Goal: Information Seeking & Learning: Locate item on page

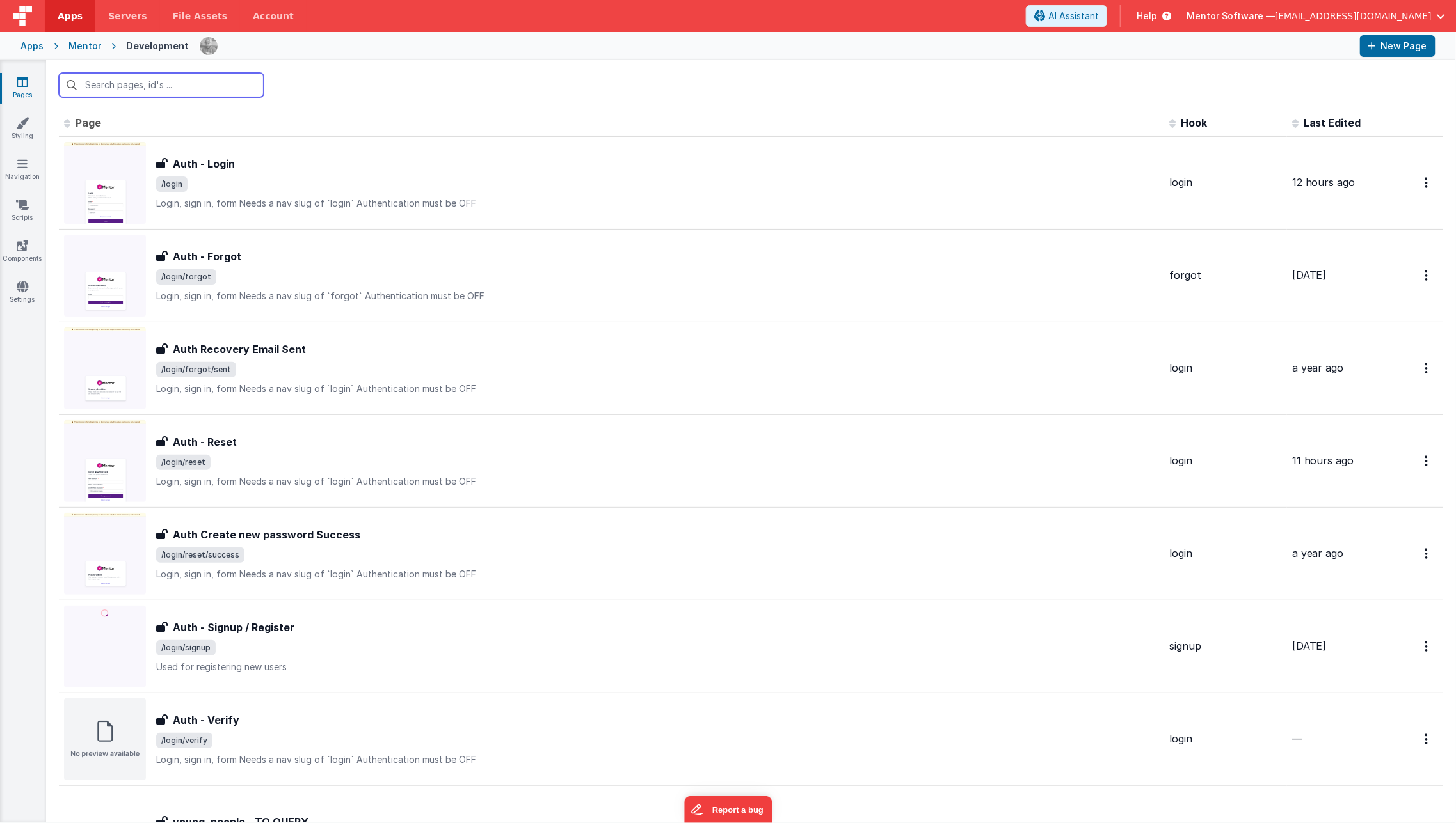
click at [206, 87] on input "text" at bounding box center [161, 85] width 205 height 24
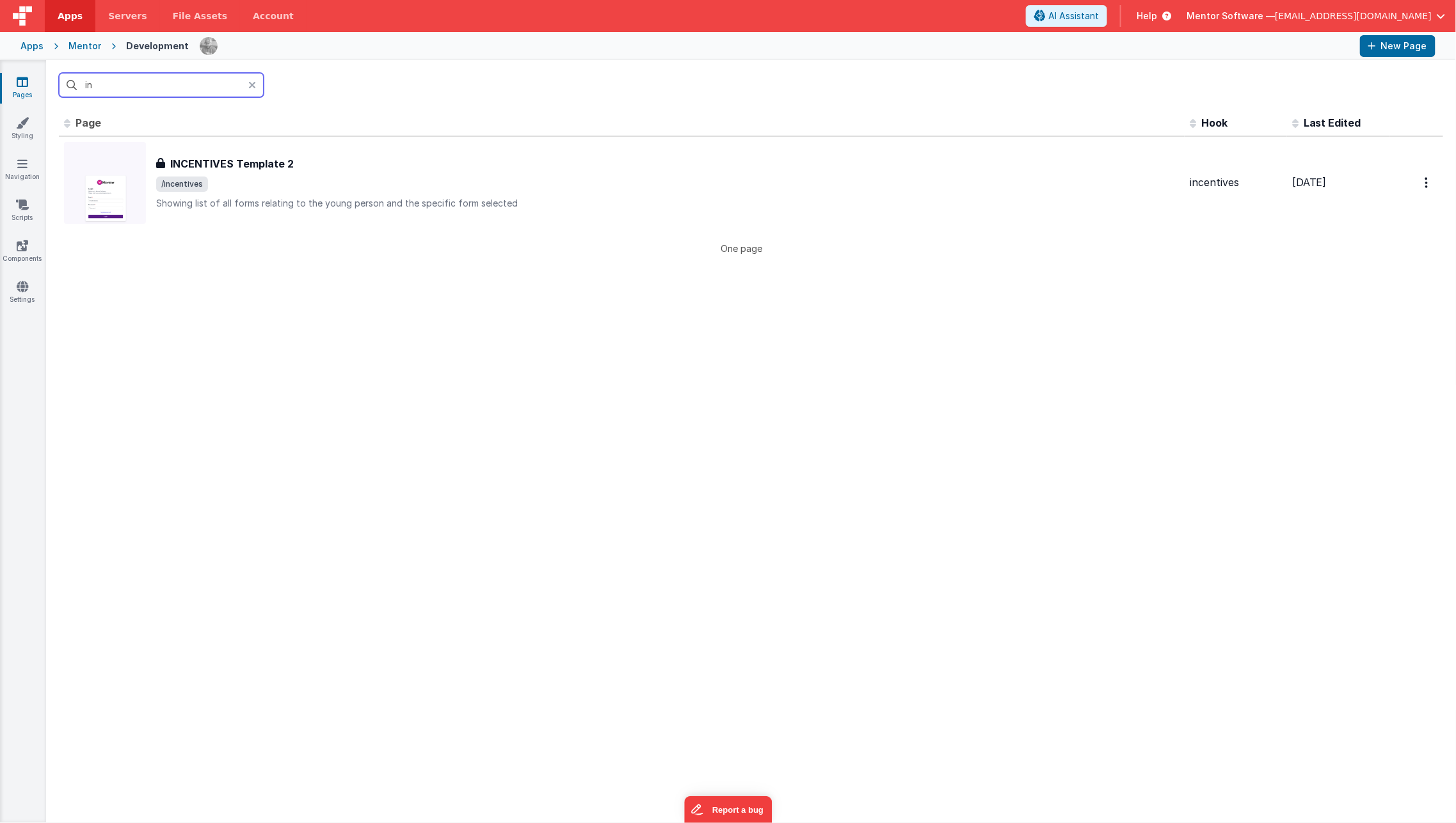
type input "i"
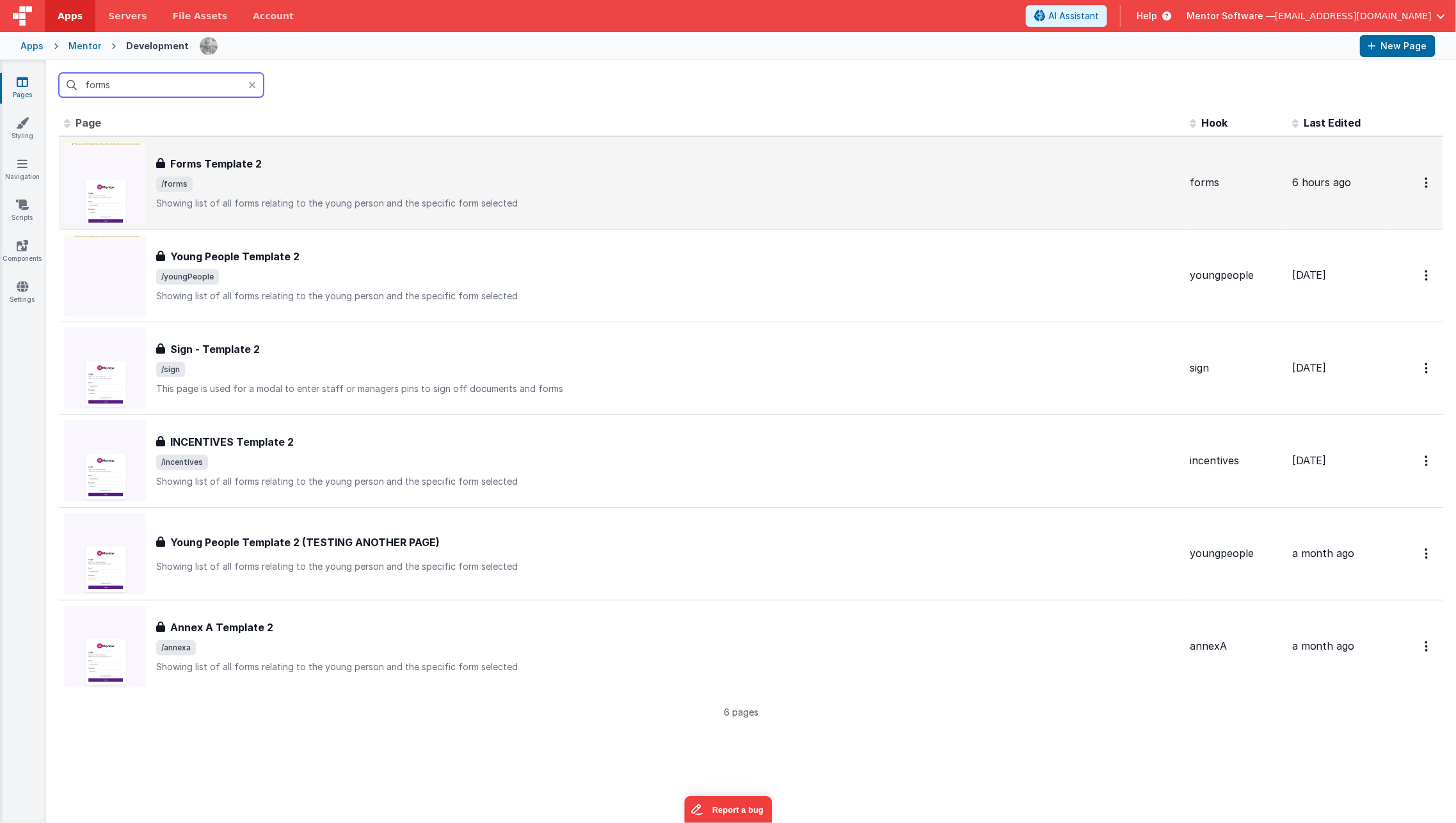
type input "forms"
click at [355, 184] on span "/forms" at bounding box center [667, 185] width 1023 height 16
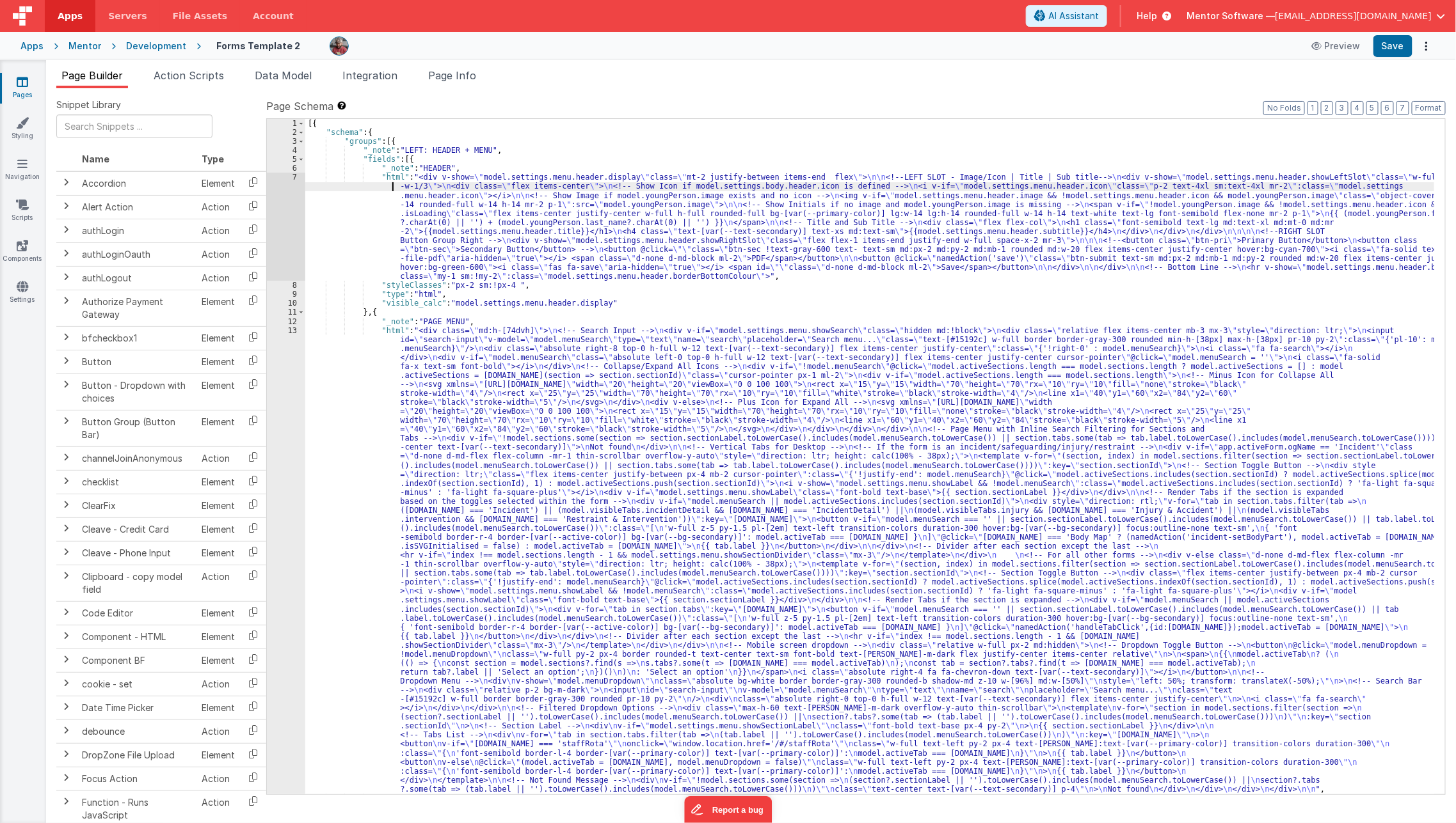
click at [355, 184] on div "[{ "schema" : { "groups" : [{ "_note" : "LEFT: HEADER + MENU" , "fields" : [{ "…" at bounding box center [870, 465] width 1130 height 693
click at [403, 355] on div "[{ "schema" : { "groups" : [{ "_note" : "LEFT: HEADER + MENU" , "fields" : [{ "…" at bounding box center [870, 465] width 1130 height 693
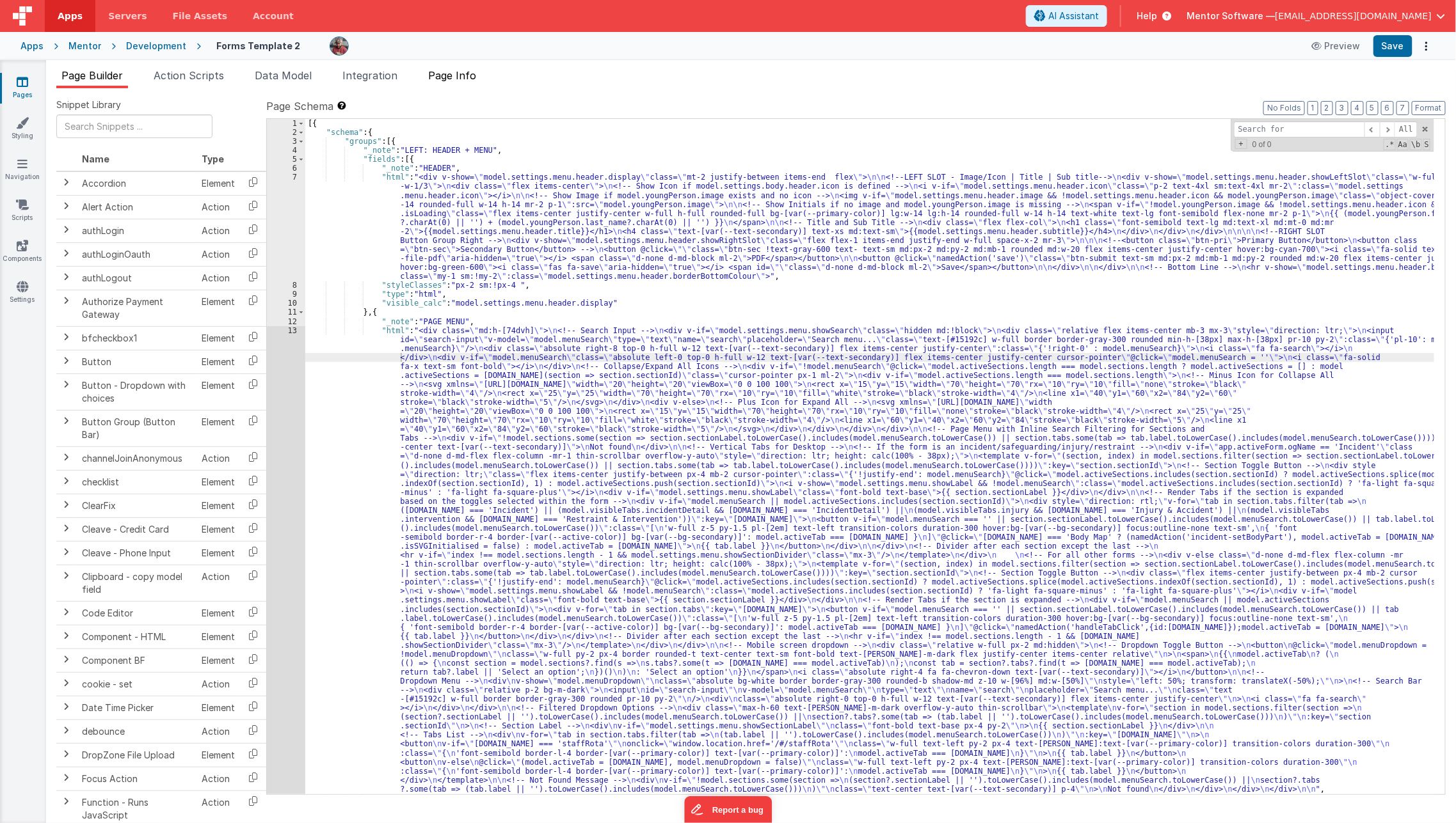
click at [468, 76] on span "Page Info" at bounding box center [451, 75] width 48 height 13
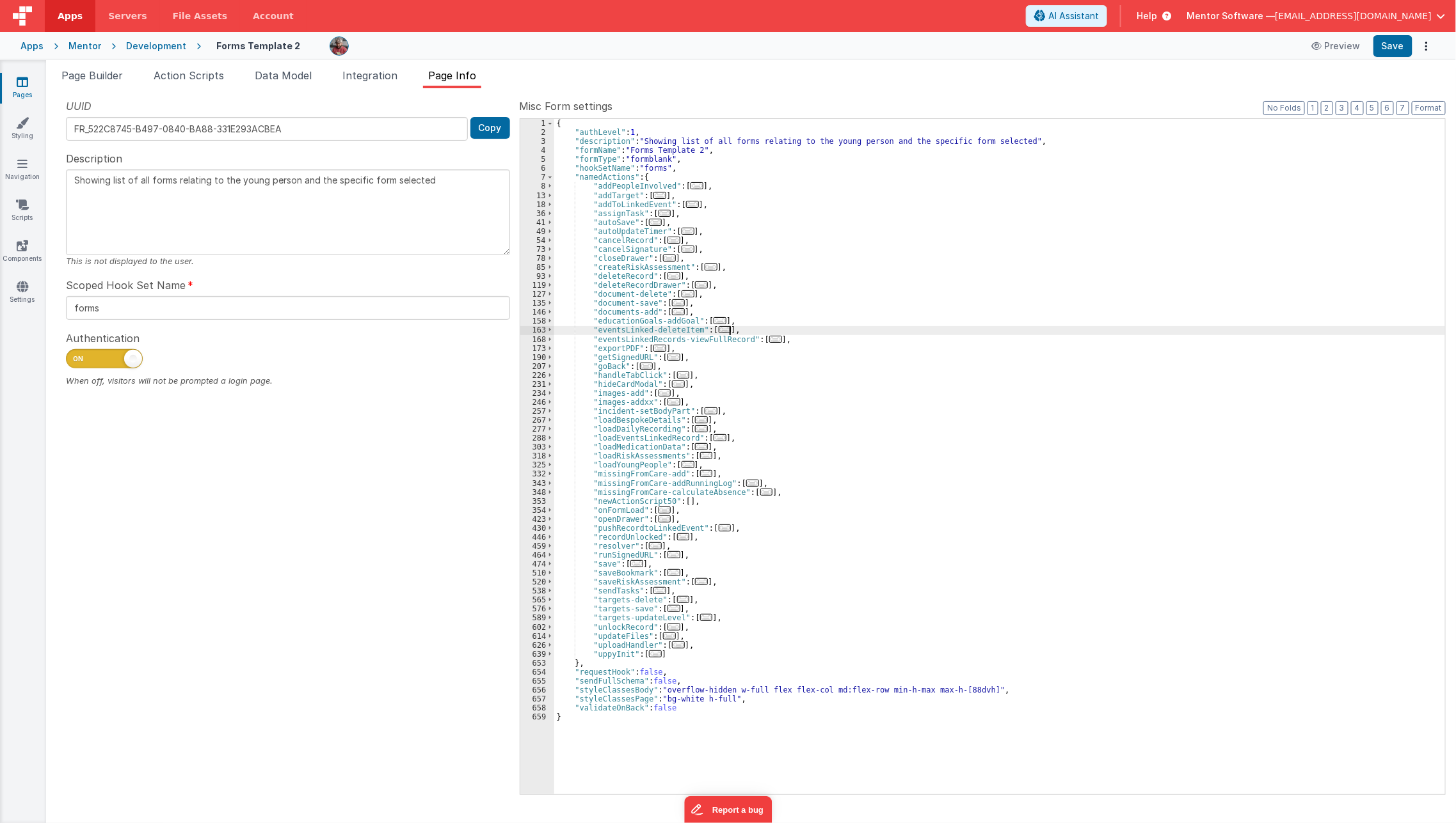
click at [833, 328] on div "{ "authLevel" : 1 , "description" : "Showing list of all forms relating to the …" at bounding box center [1000, 465] width 891 height 693
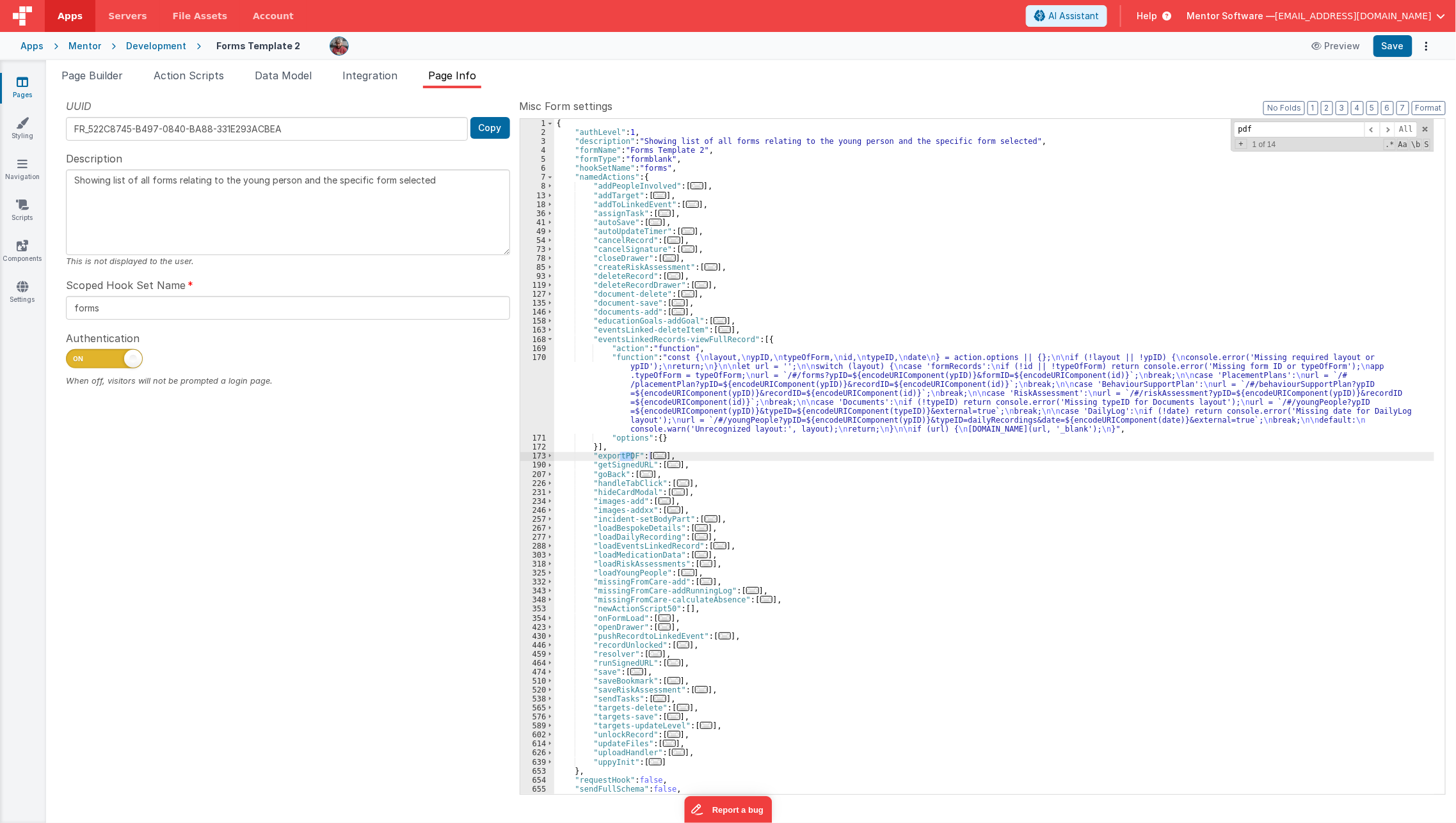
type input "pdf"
click at [655, 455] on span "..." at bounding box center [659, 455] width 13 height 7
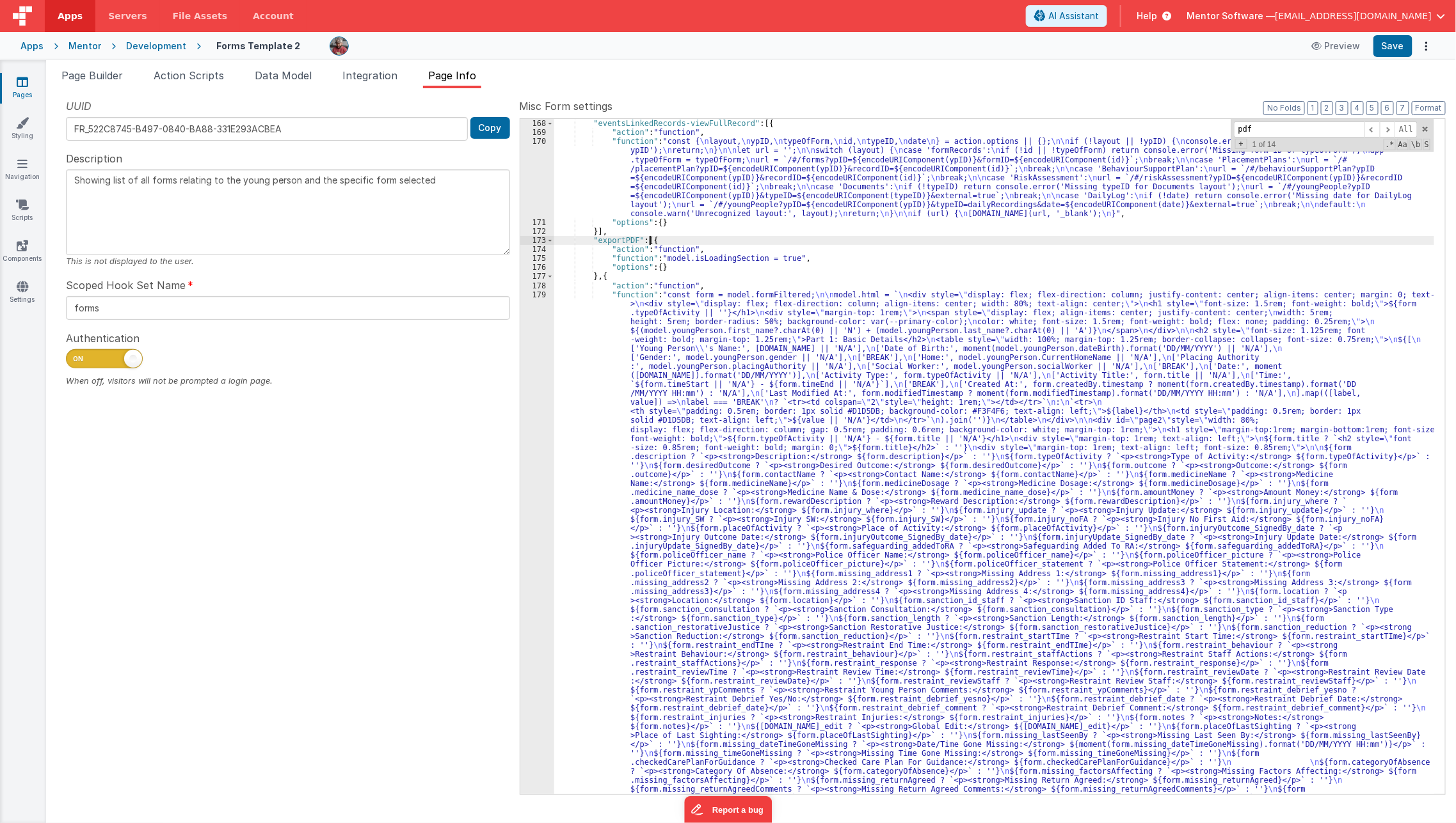
scroll to position [217, 0]
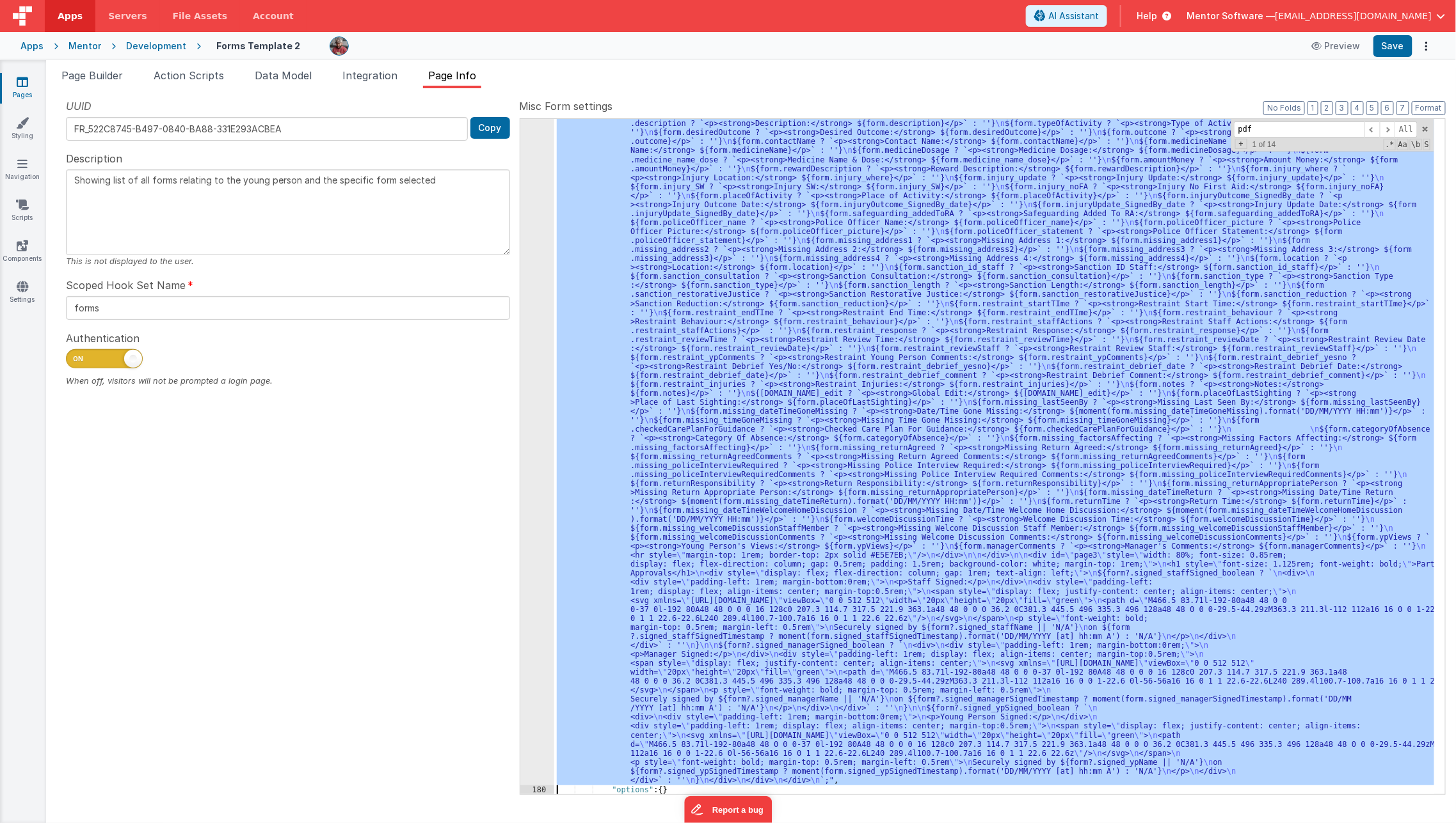
click at [543, 600] on div "179 180 181 182 183 184 185 186 187 188 189 190" at bounding box center [537, 714] width 34 height 1512
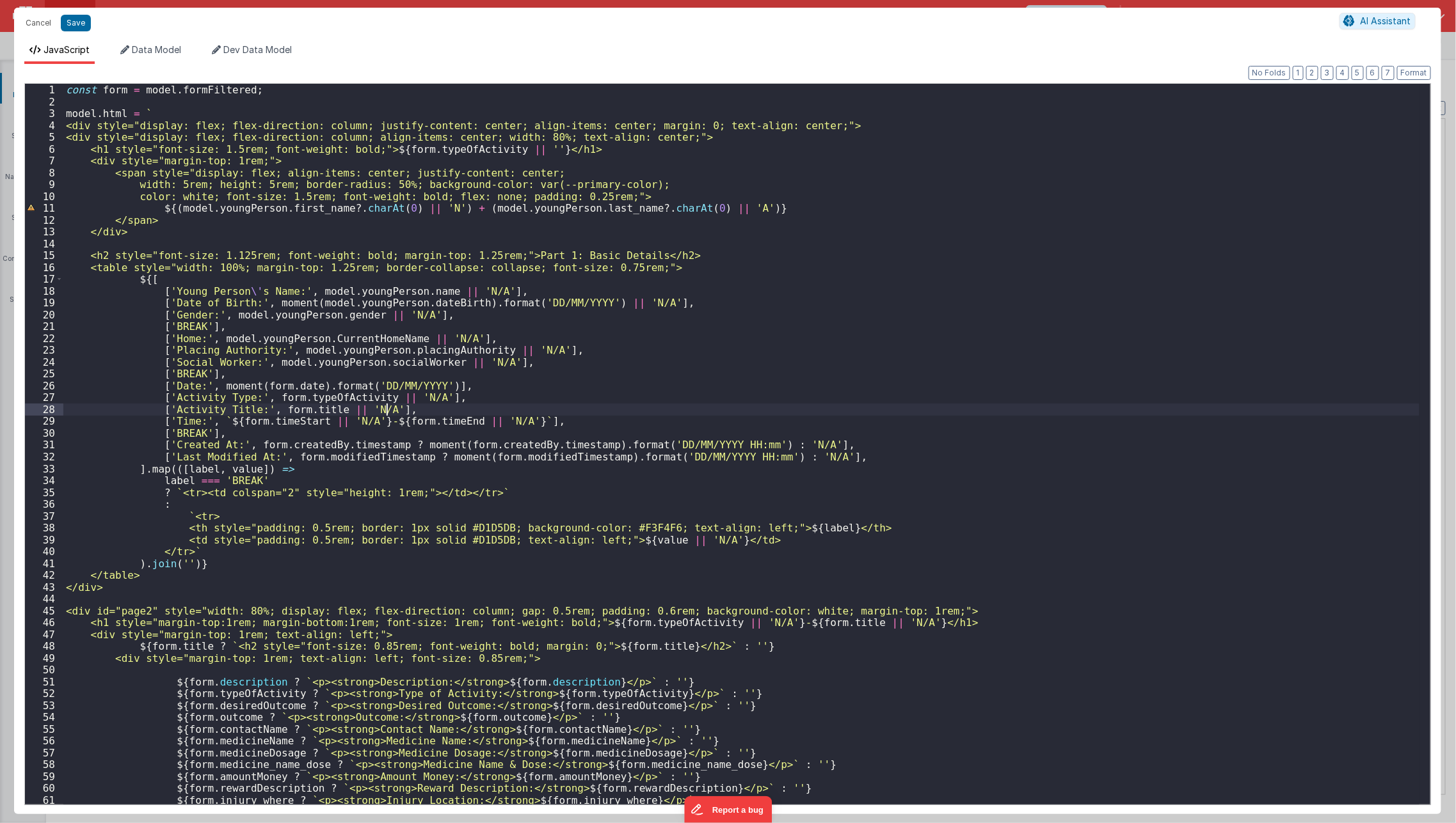
click at [737, 410] on div "const form = model . formFiltered ; model . html = ` <div style="display: flex;…" at bounding box center [741, 456] width 1356 height 745
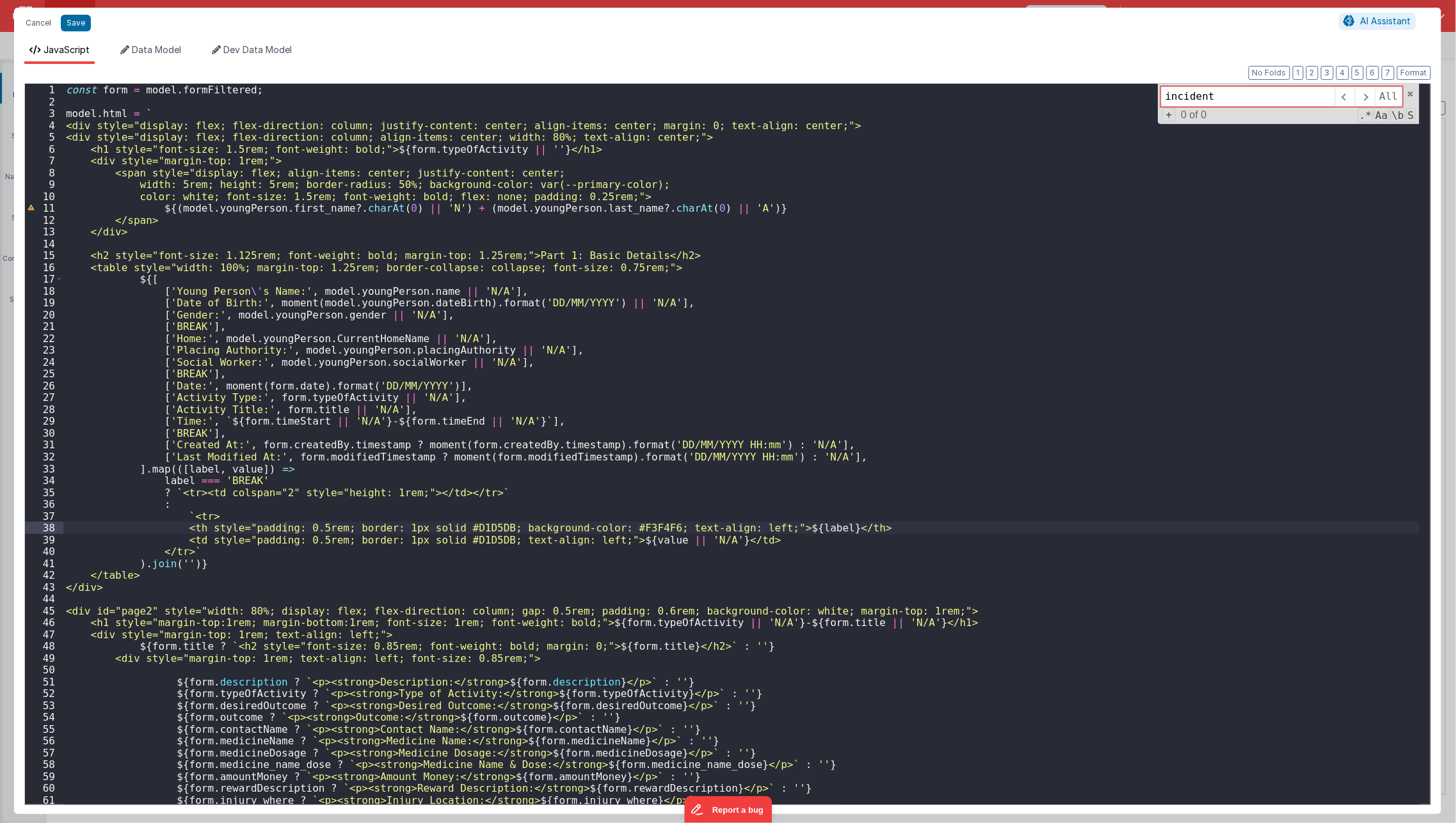
type input "incident"
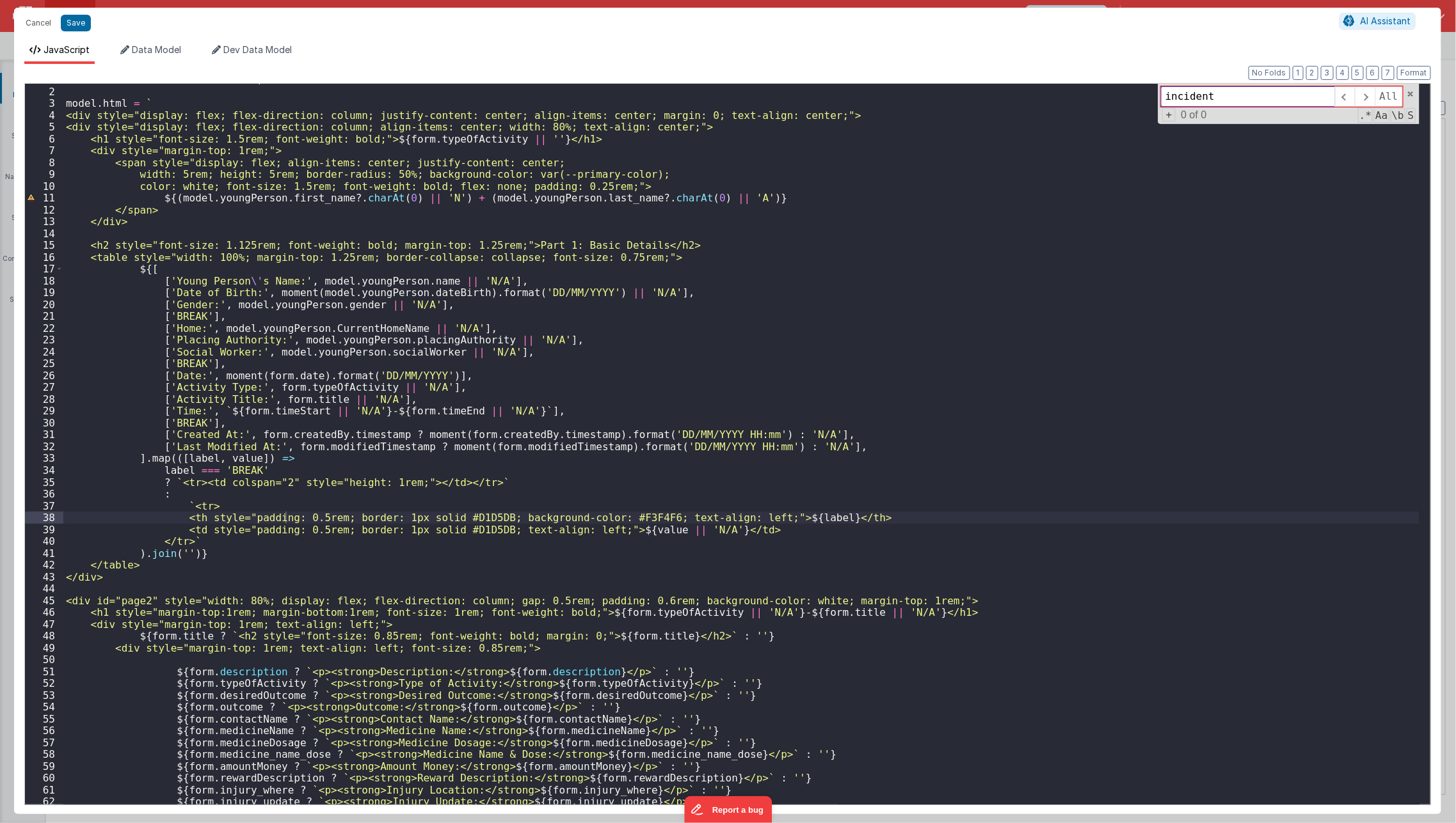
scroll to position [0, 0]
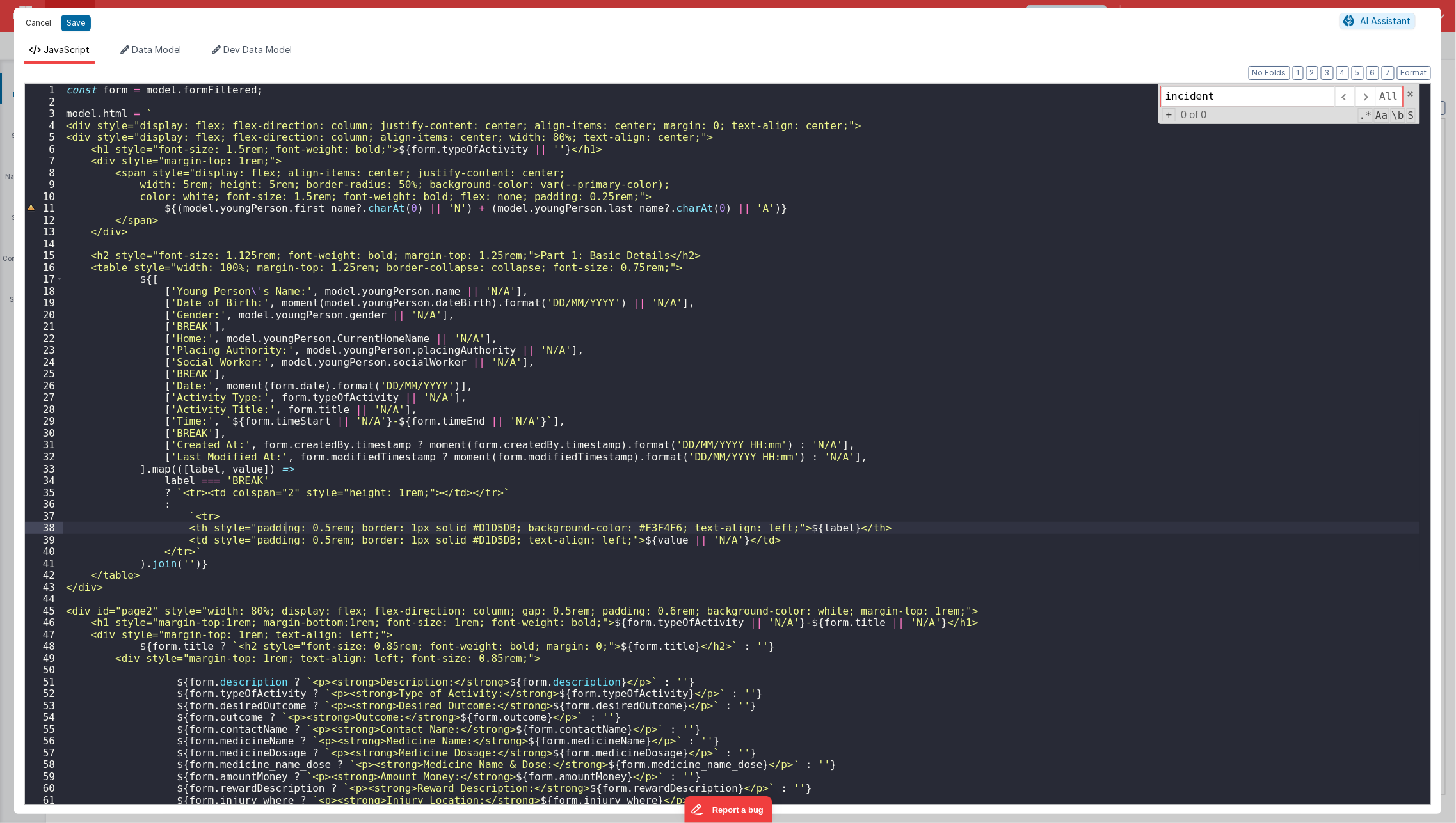
click at [34, 30] on button "Cancel" at bounding box center [38, 23] width 38 height 18
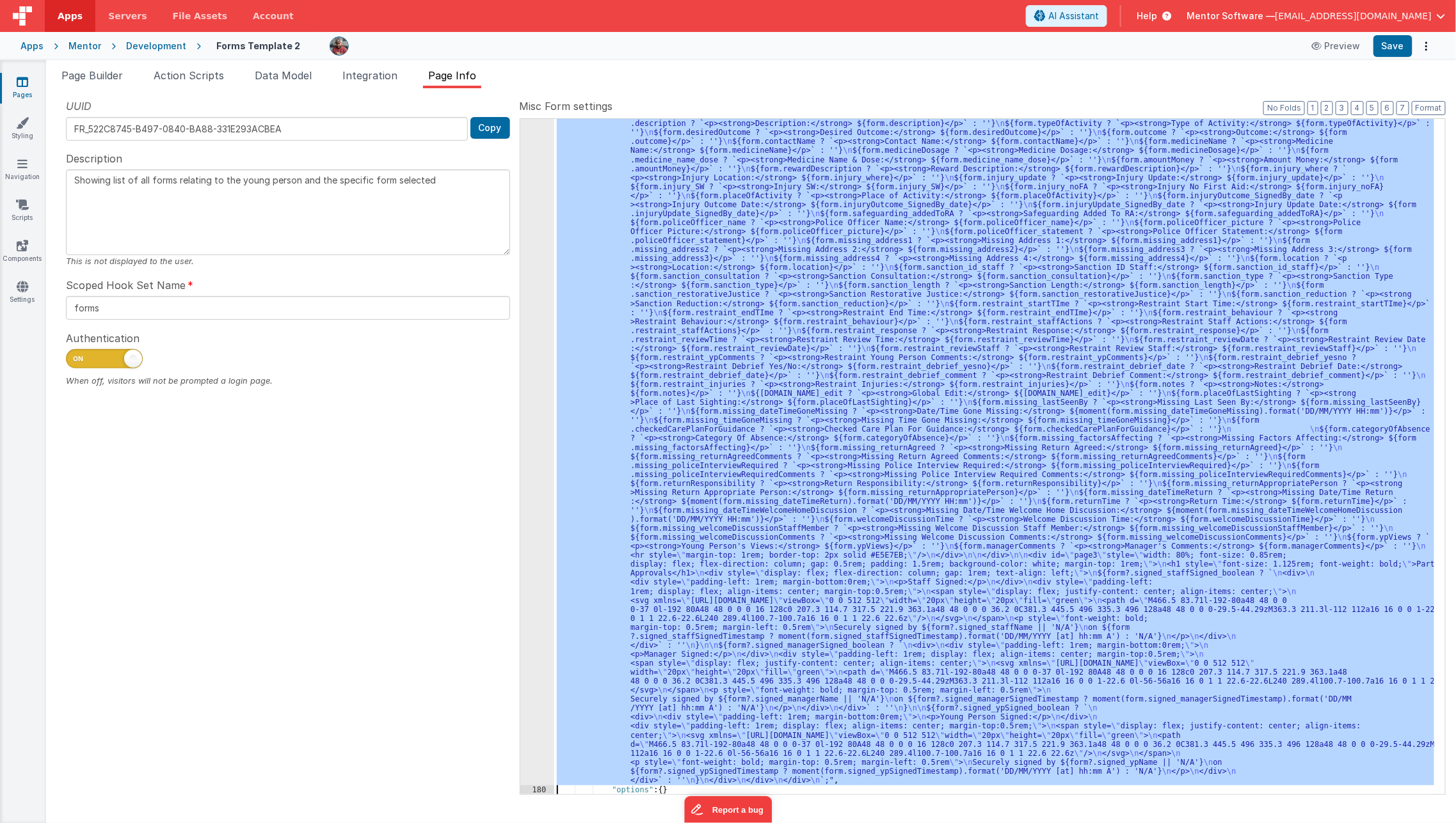
click at [861, 499] on div ""function" : "const form = model.formFiltered; \n\n model.html = ` \n <div styl…" at bounding box center [994, 456] width 880 height 676
click at [533, 531] on div "179" at bounding box center [537, 371] width 34 height 828
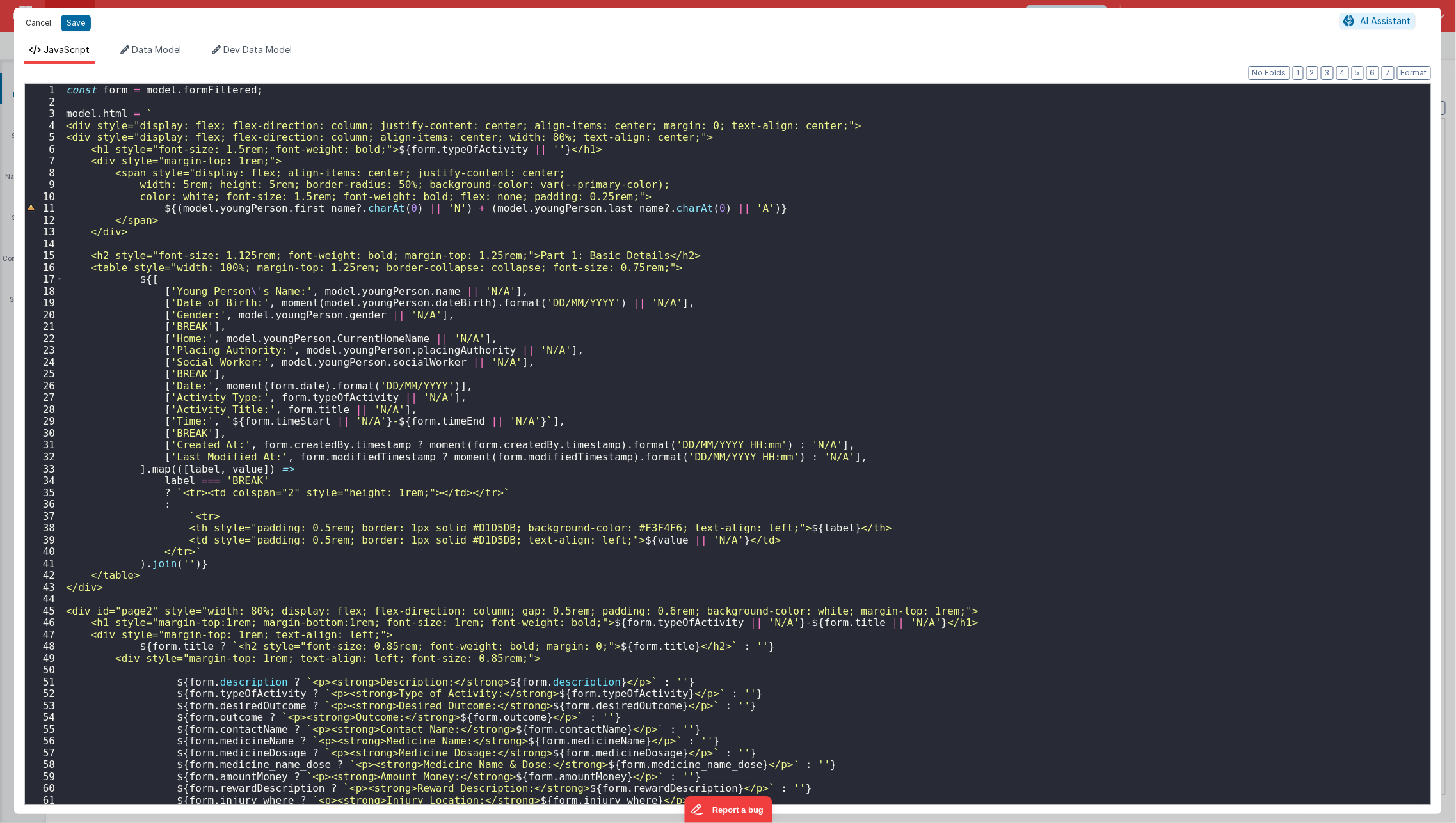
click at [30, 28] on button "Cancel" at bounding box center [38, 23] width 38 height 18
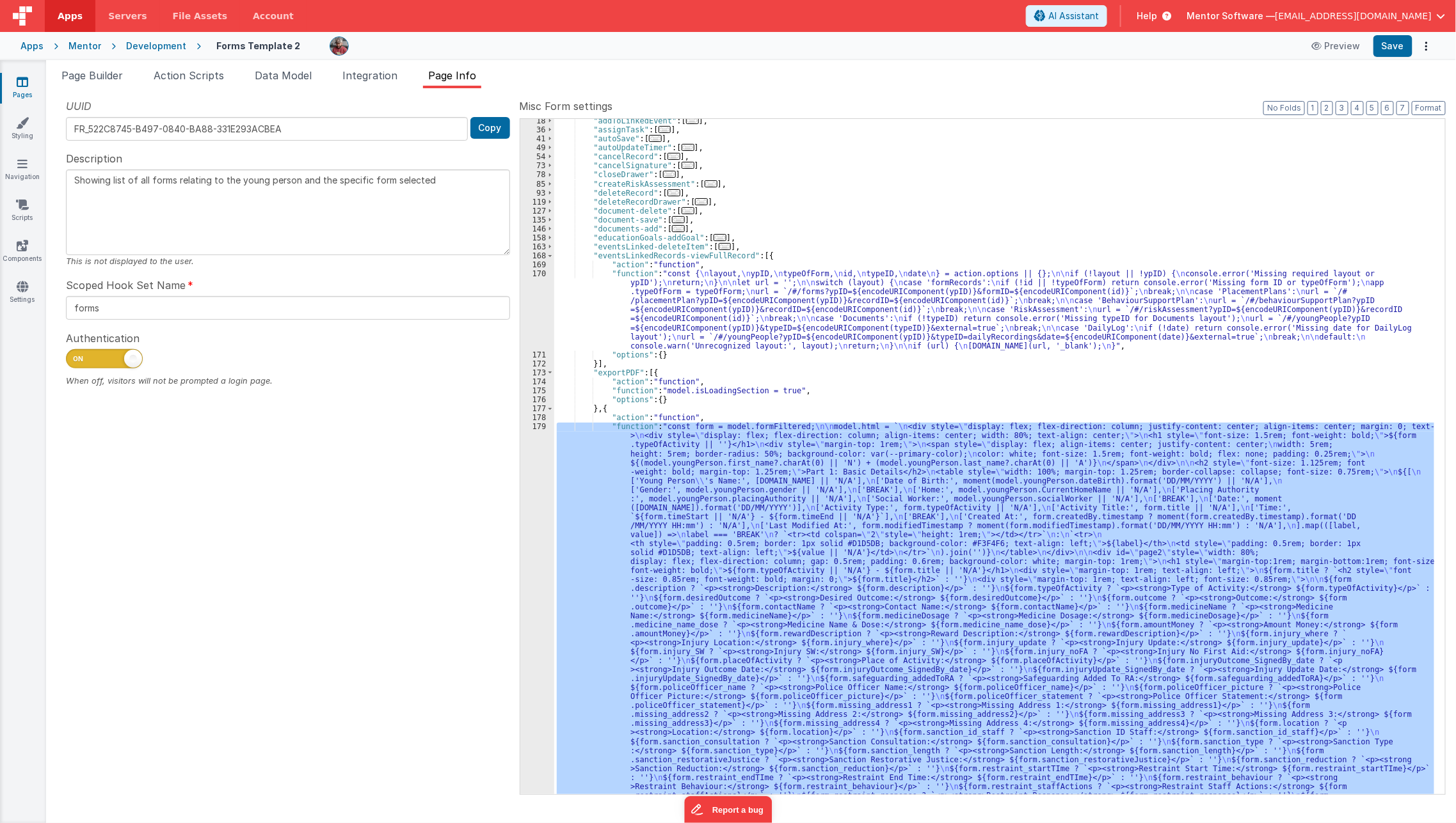
scroll to position [64, 0]
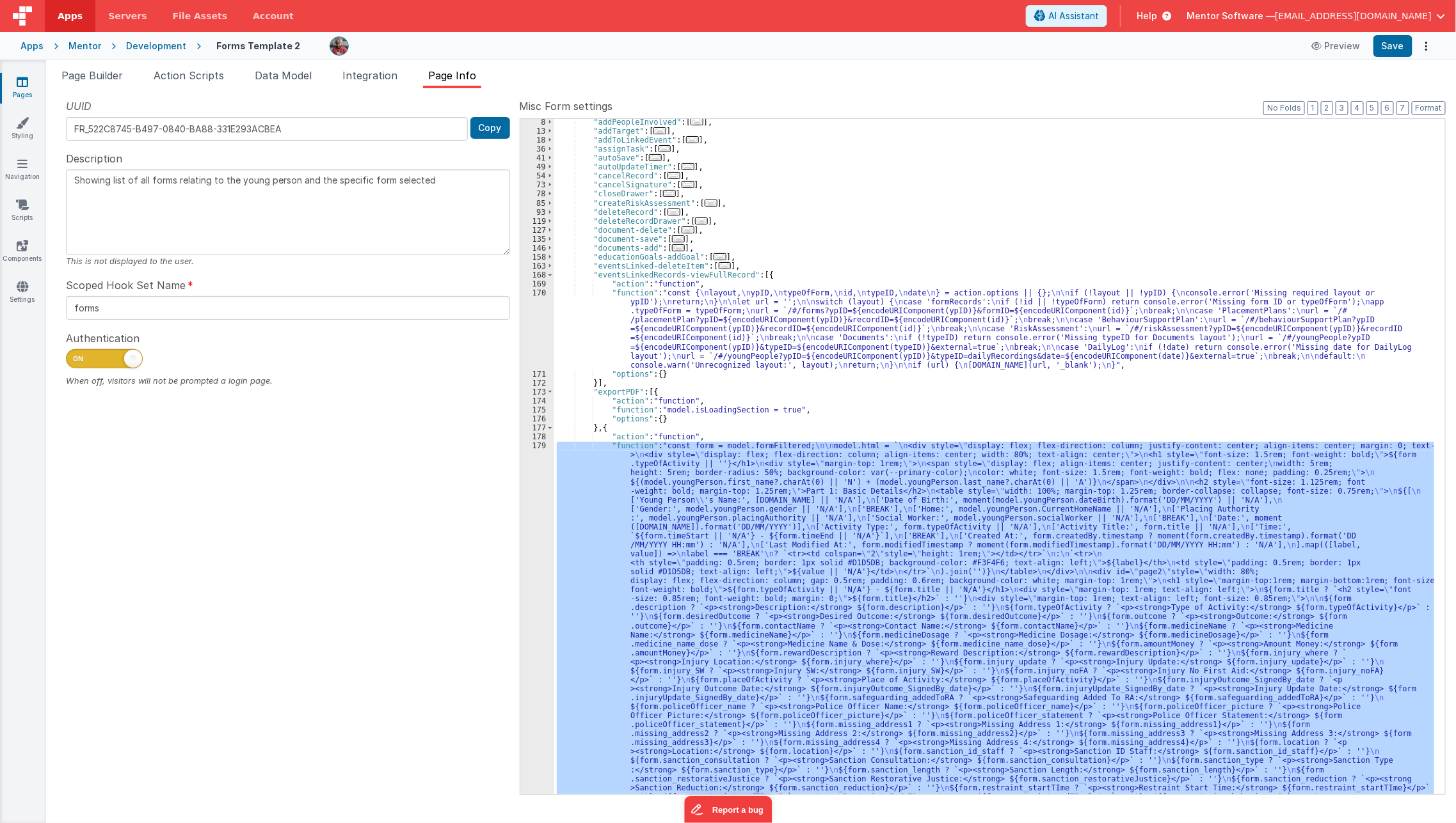
click at [587, 548] on div ""addPeopleInvolved" : [ ... ] , "addTarget" : [ ... ] , "addToLinkedEvent" : [ …" at bounding box center [994, 456] width 880 height 676
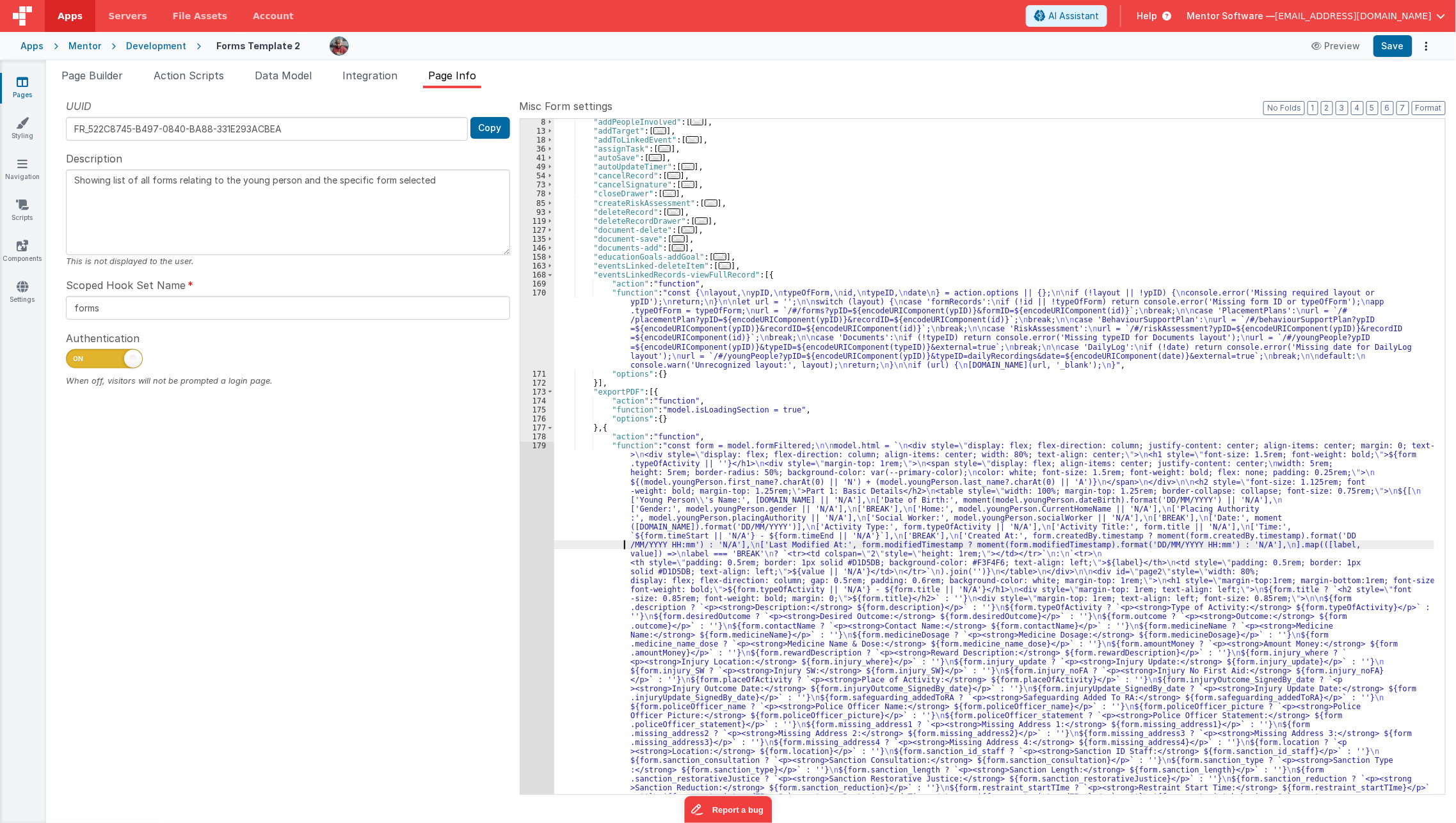
scroll to position [548, 0]
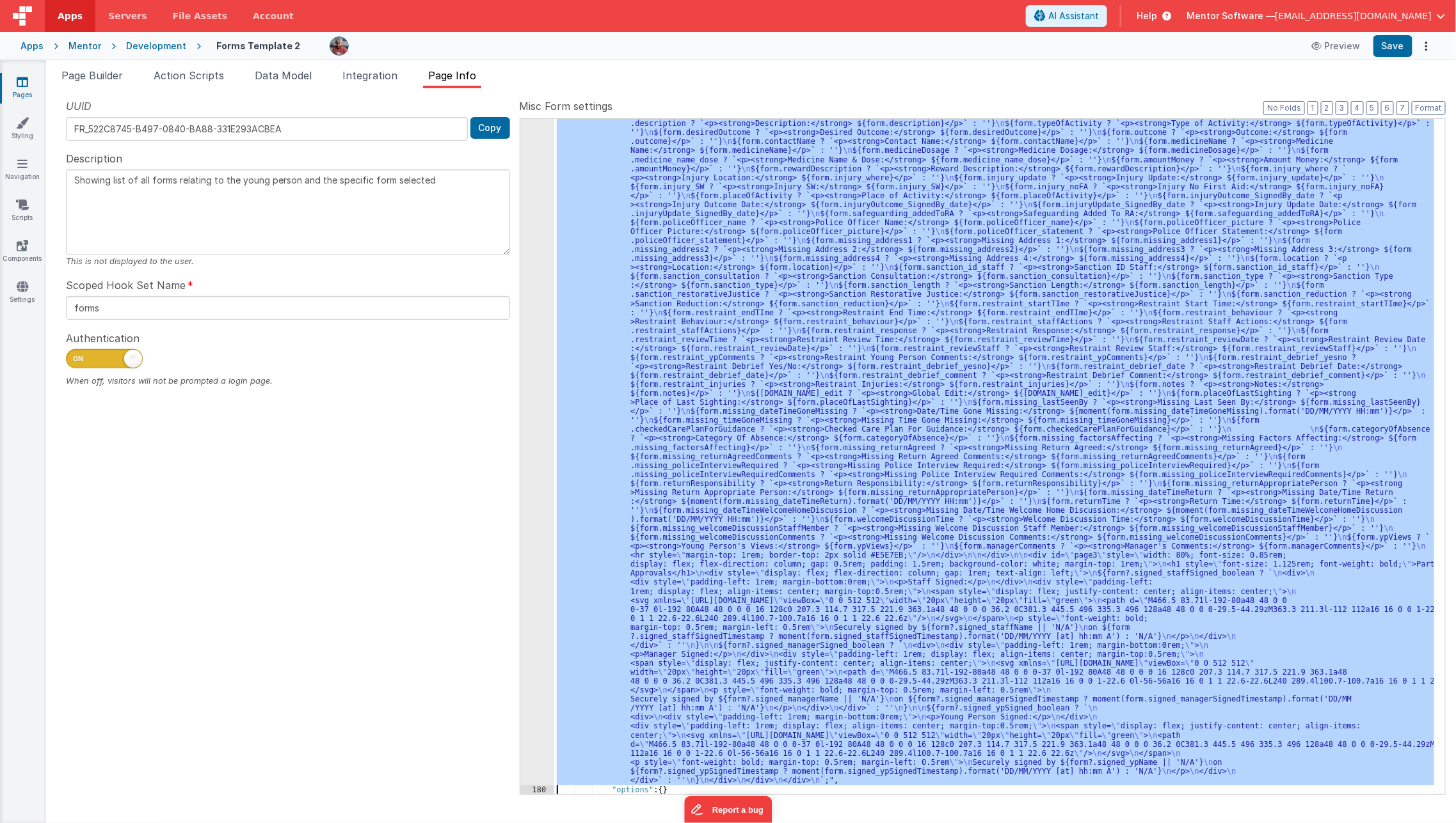
click at [535, 565] on div "179" at bounding box center [537, 371] width 34 height 828
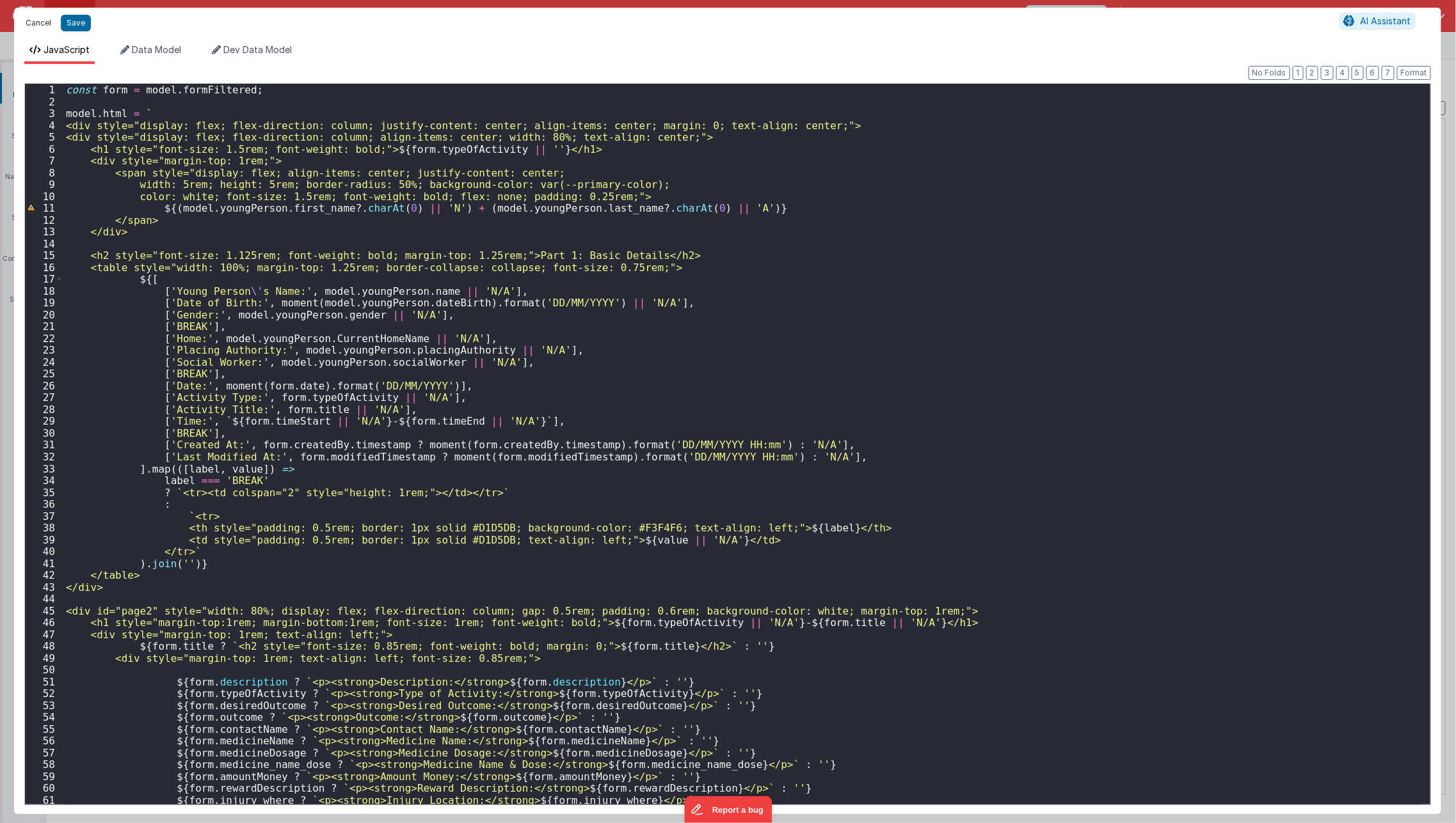
click at [36, 23] on button "Cancel" at bounding box center [38, 23] width 38 height 18
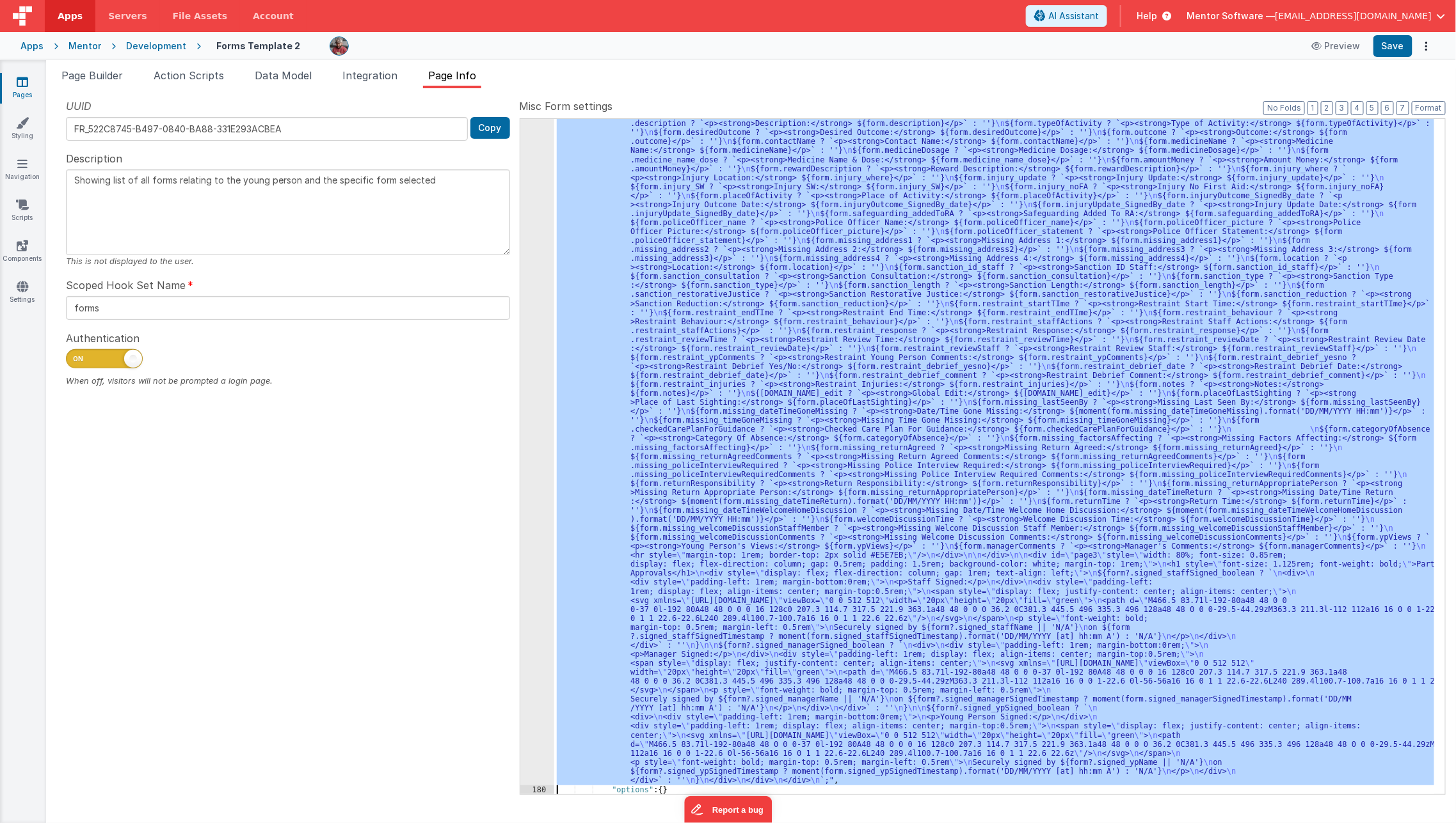
click at [714, 284] on div ""function" : "const form = model.formFiltered; \n\n model.html = ` \n <div styl…" at bounding box center [994, 456] width 880 height 676
click at [527, 348] on div "179" at bounding box center [537, 371] width 34 height 828
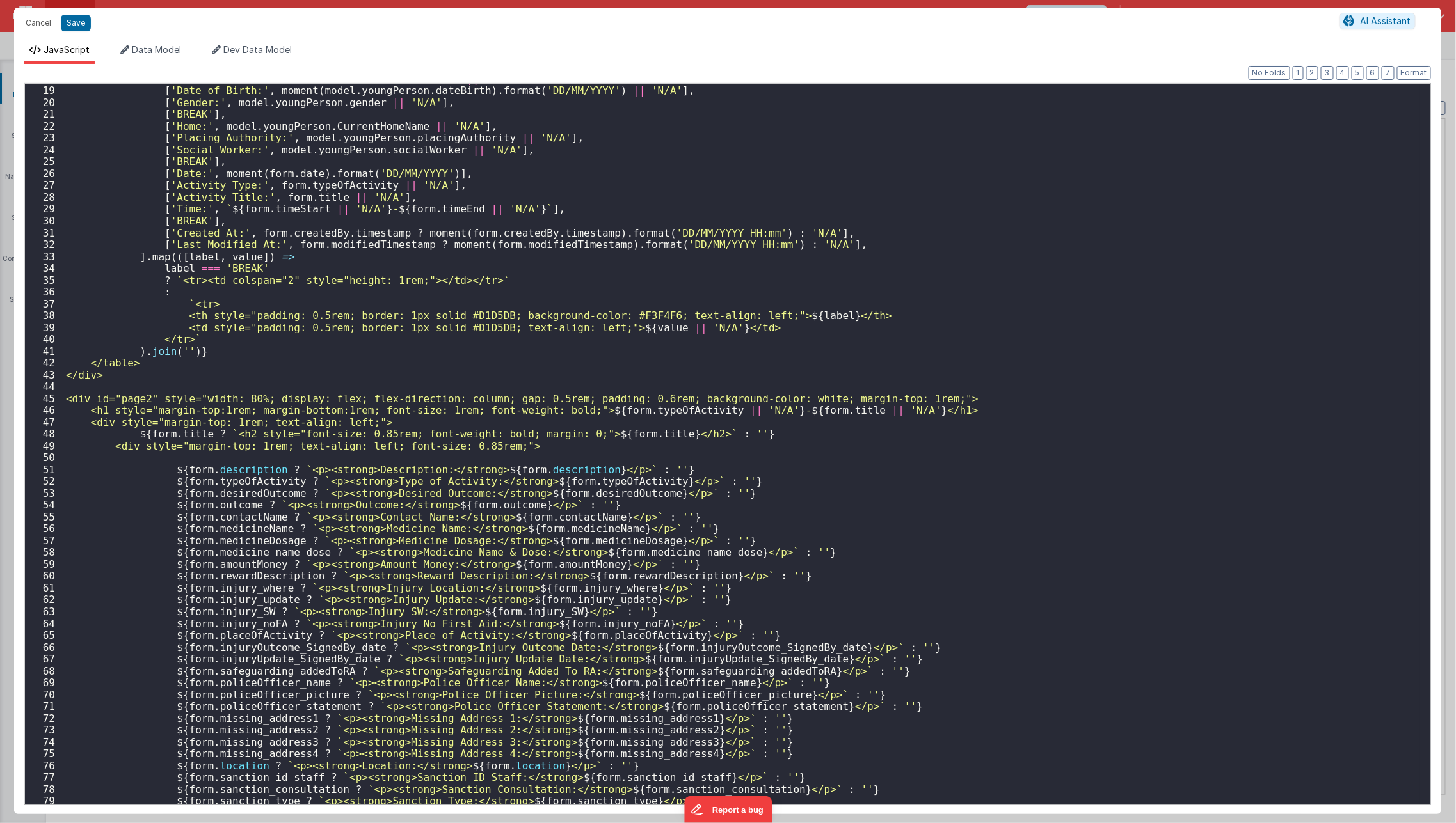
scroll to position [0, 0]
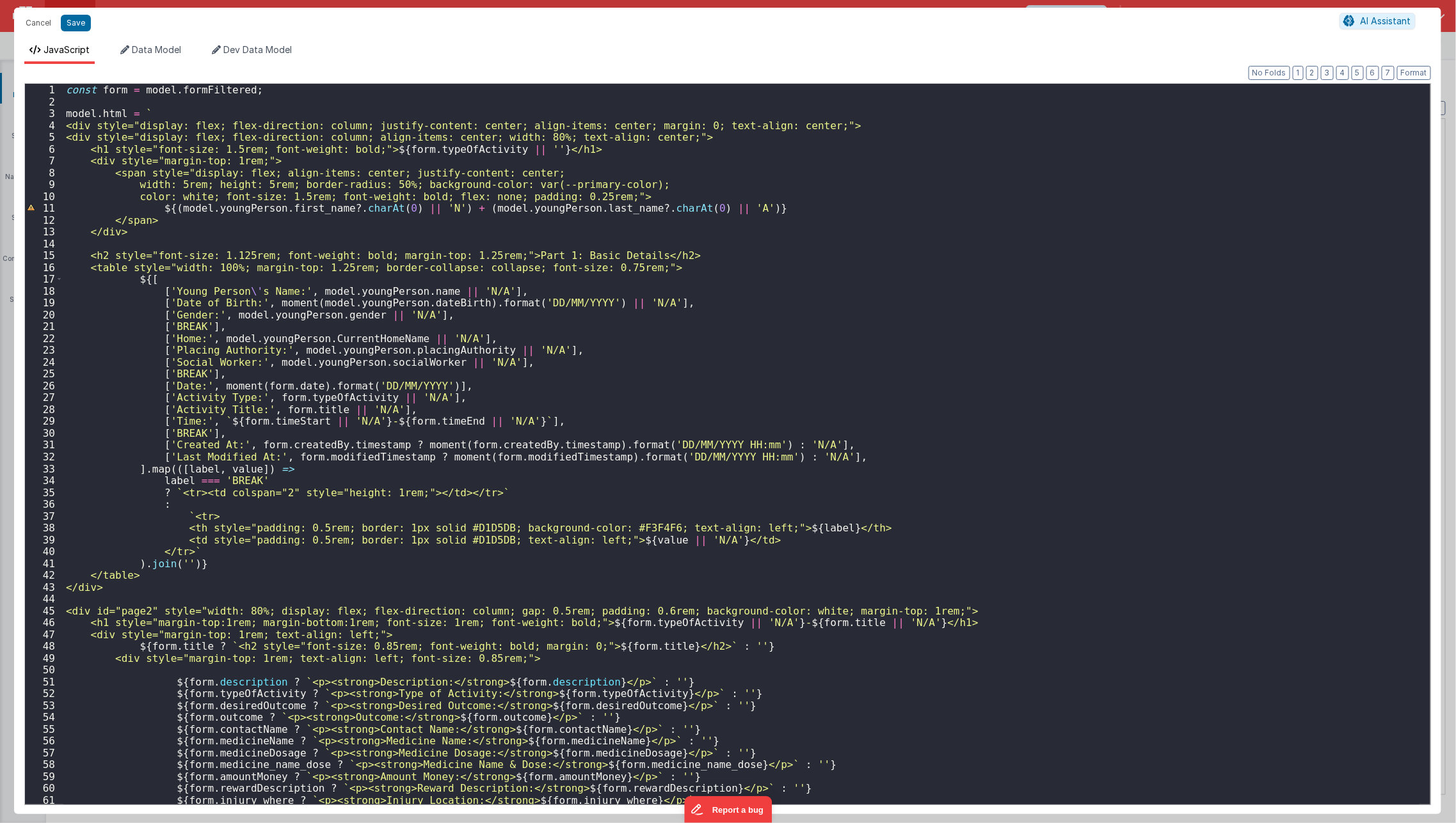
click at [208, 82] on div "Format 7 6 5 4 3 2 1 No Folds 1 2 3 4 5 6 7 8 9 10 11 12 13 14 15 16 17 18 19 2…" at bounding box center [727, 442] width 1407 height 722
click at [204, 94] on div "const form = model . formFiltered ; model . html = ` <div style="display: flex;…" at bounding box center [741, 456] width 1356 height 745
click at [873, 288] on div "const form = model . formFiltered ; model . html = ` <div style="display: flex;…" at bounding box center [741, 456] width 1356 height 745
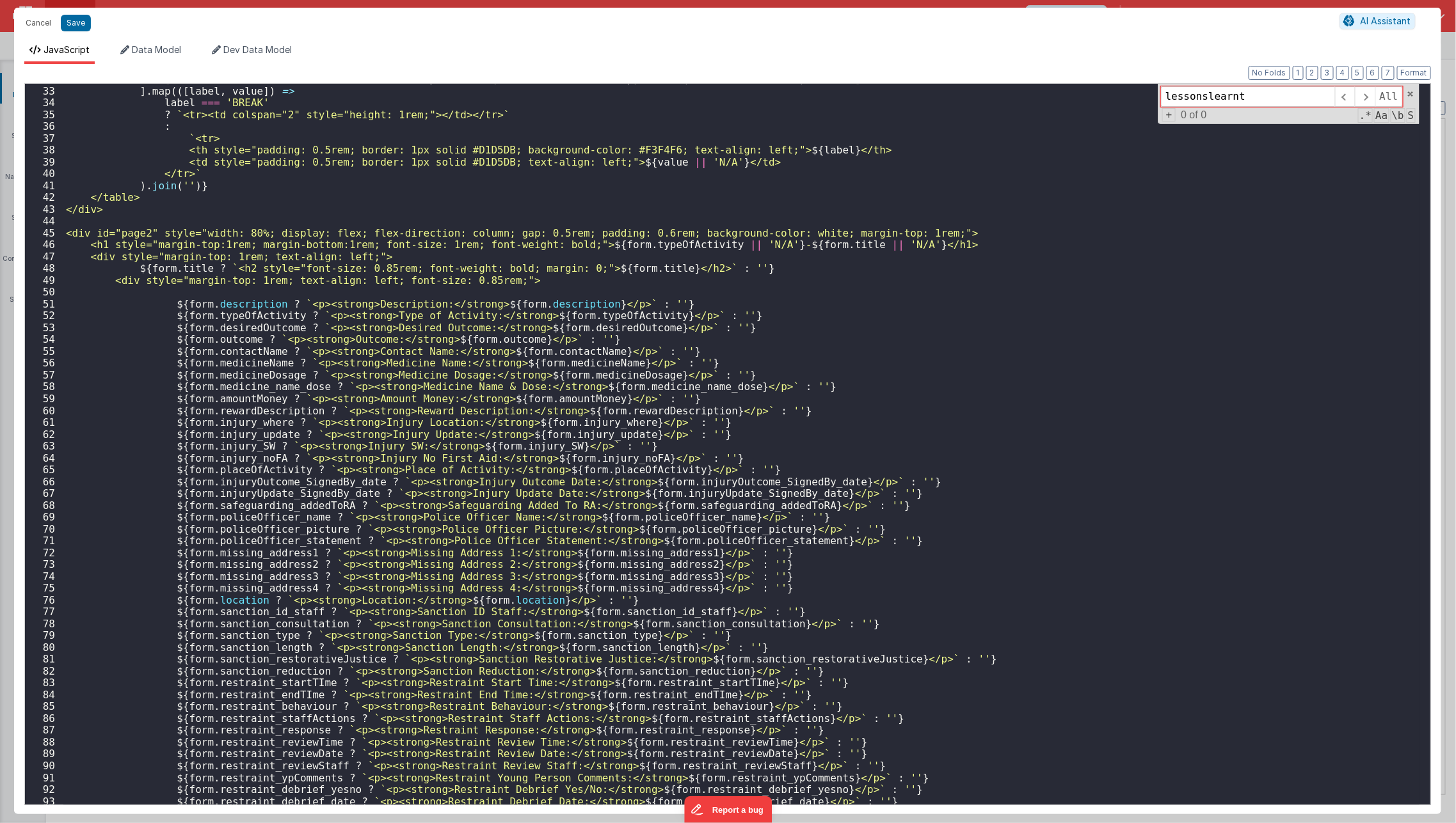
scroll to position [523, 0]
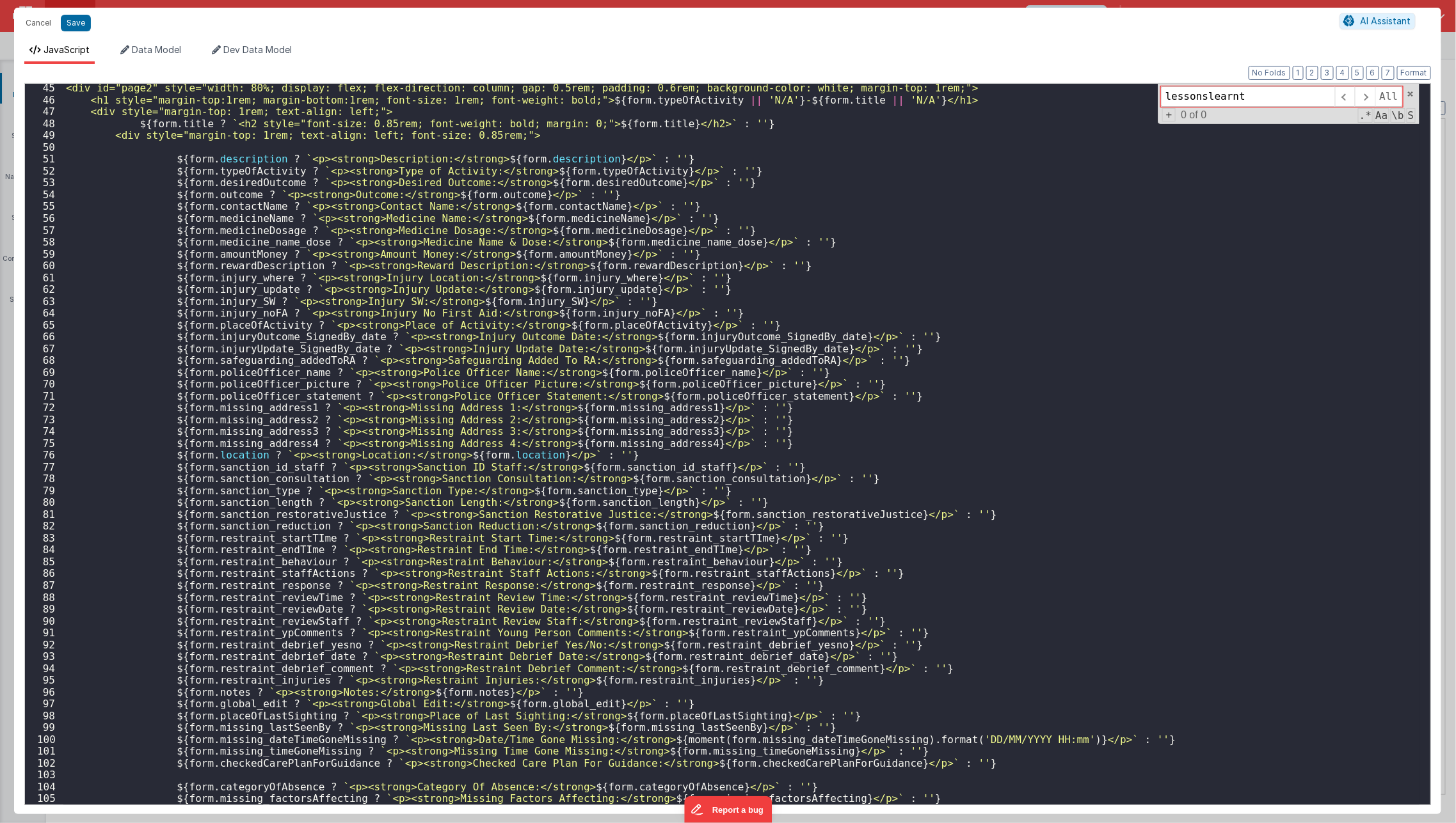
type input "lessonslearnt"
click at [851, 301] on div "<div id="page2" style="width: 80%; display: flex; flex-direction: column; gap: …" at bounding box center [741, 454] width 1356 height 745
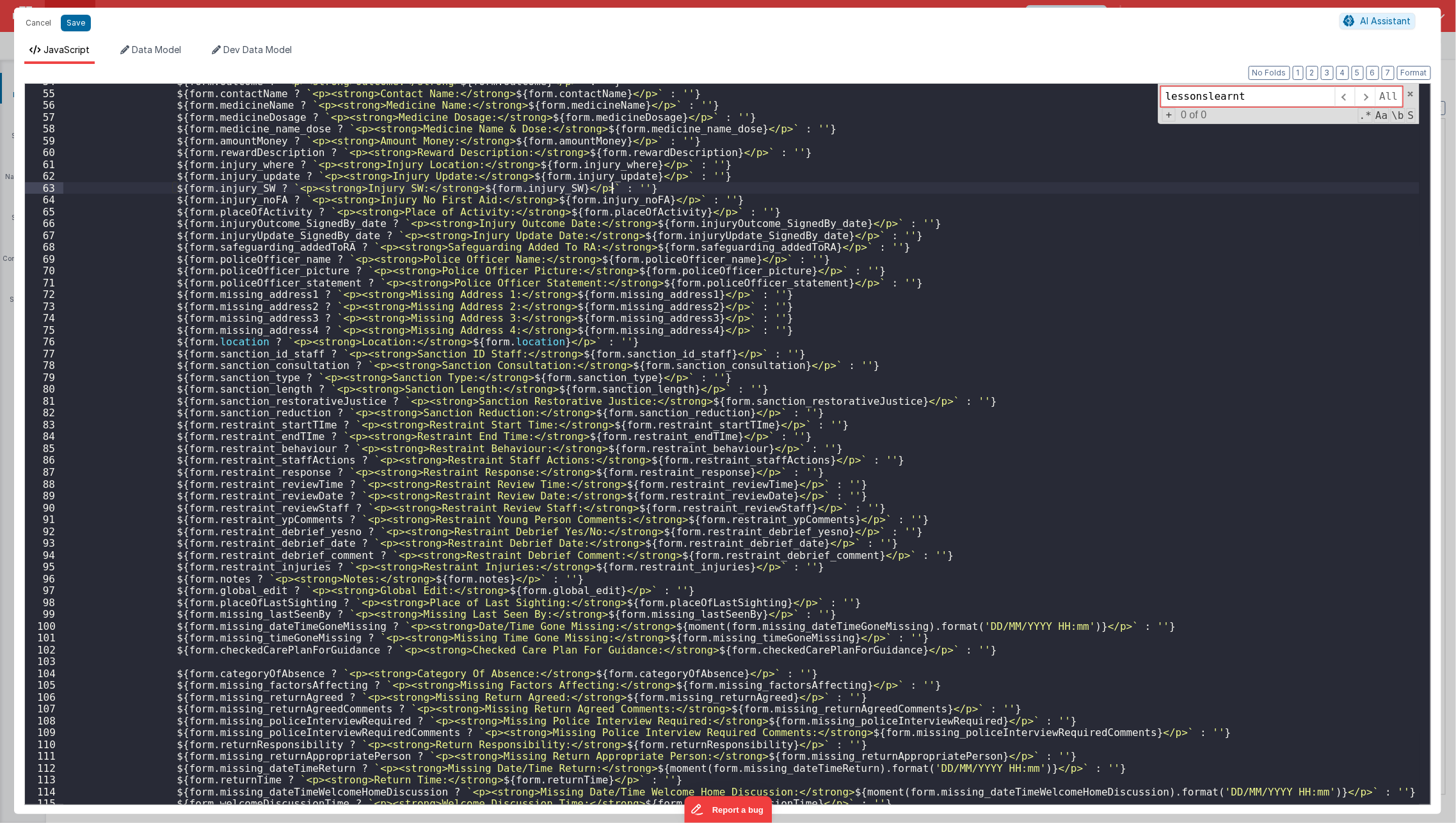
scroll to position [635, 0]
